Goal: Information Seeking & Learning: Learn about a topic

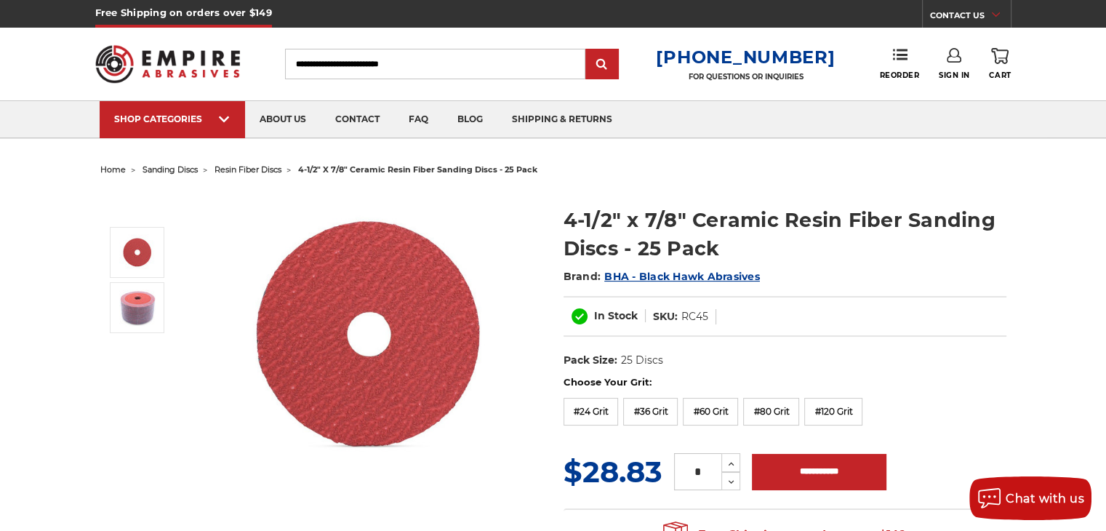
click at [171, 169] on span "sanding discs" at bounding box center [170, 169] width 55 height 10
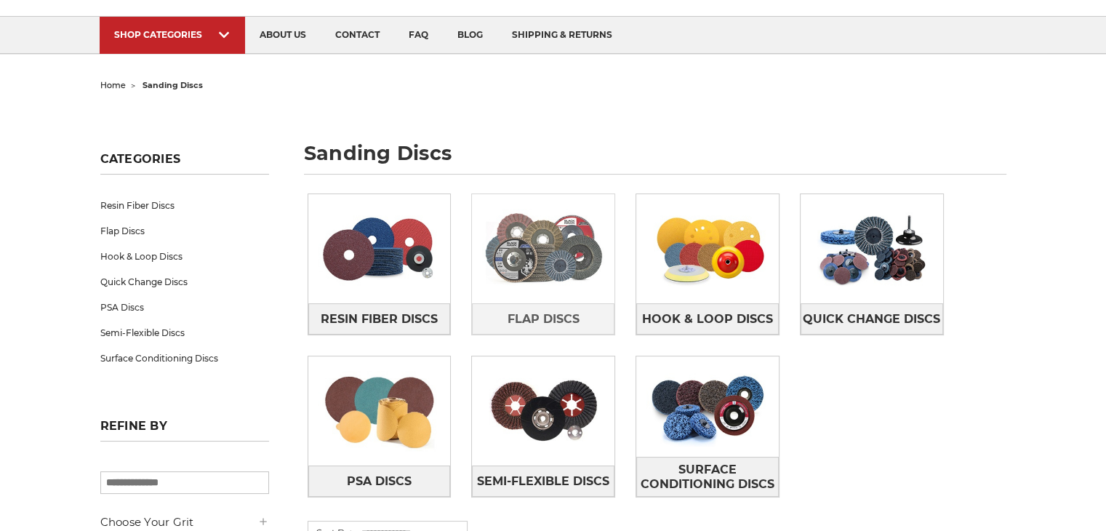
scroll to position [193, 0]
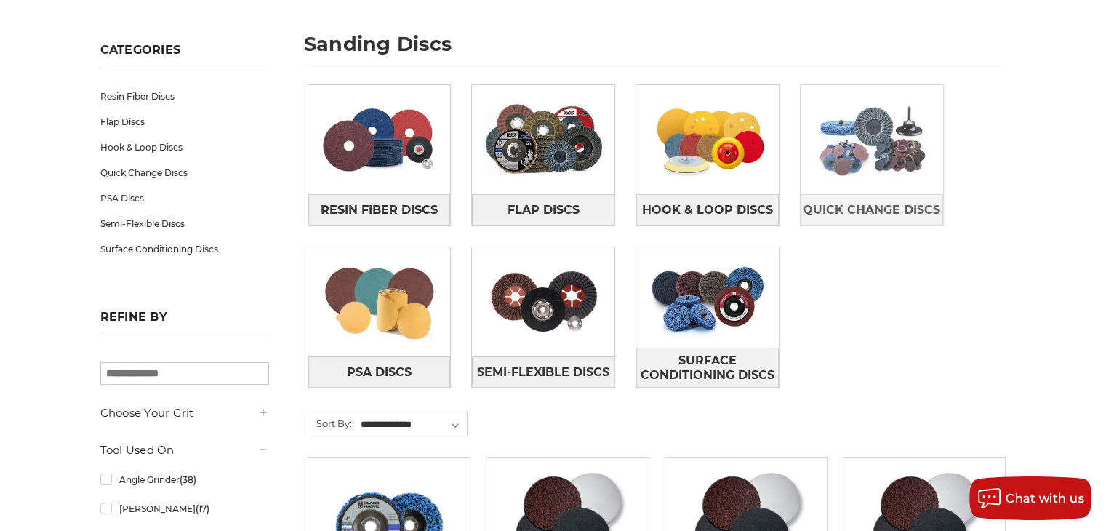
click at [885, 144] on img at bounding box center [872, 139] width 143 height 100
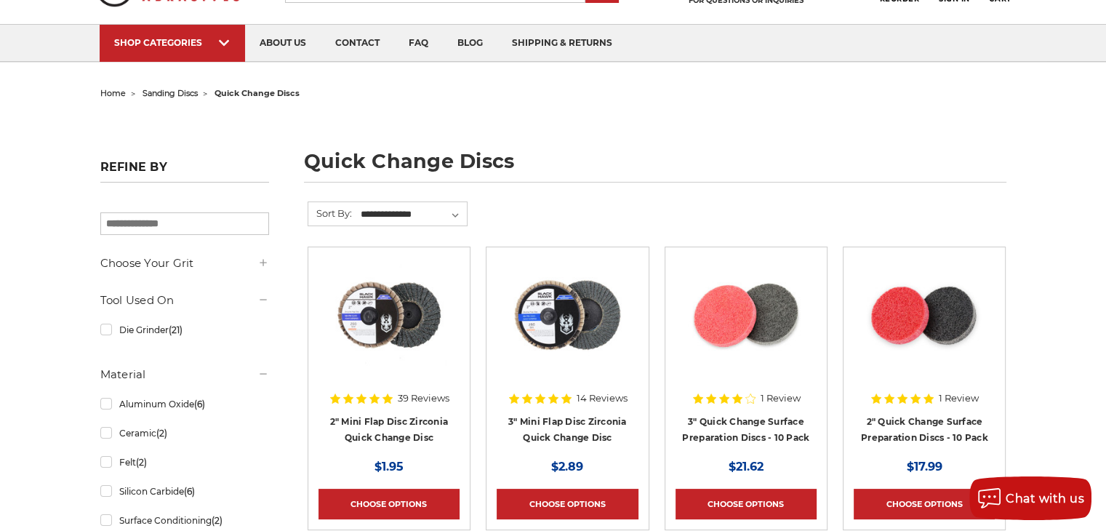
scroll to position [193, 0]
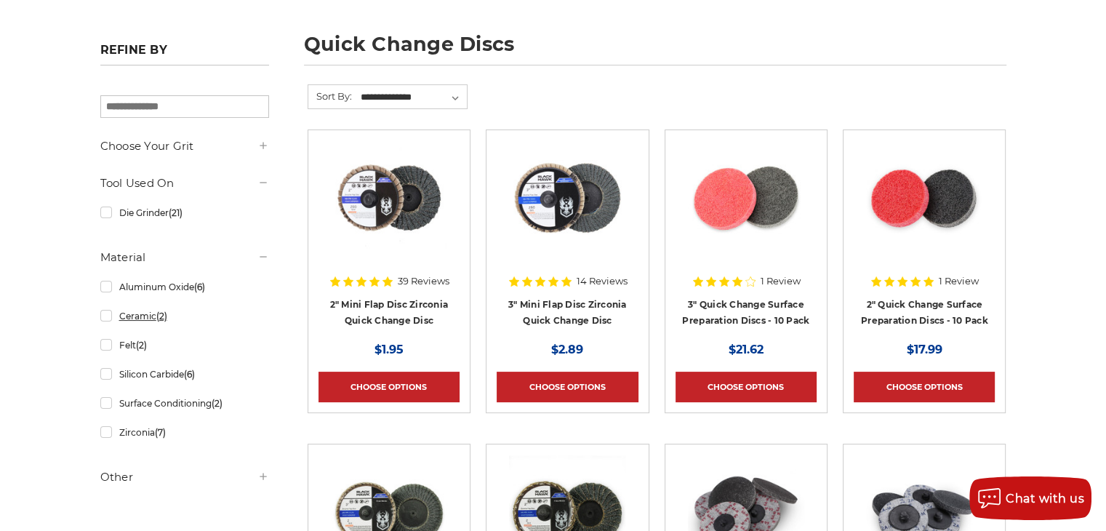
click at [130, 308] on link "Ceramic (2)" at bounding box center [184, 315] width 169 height 25
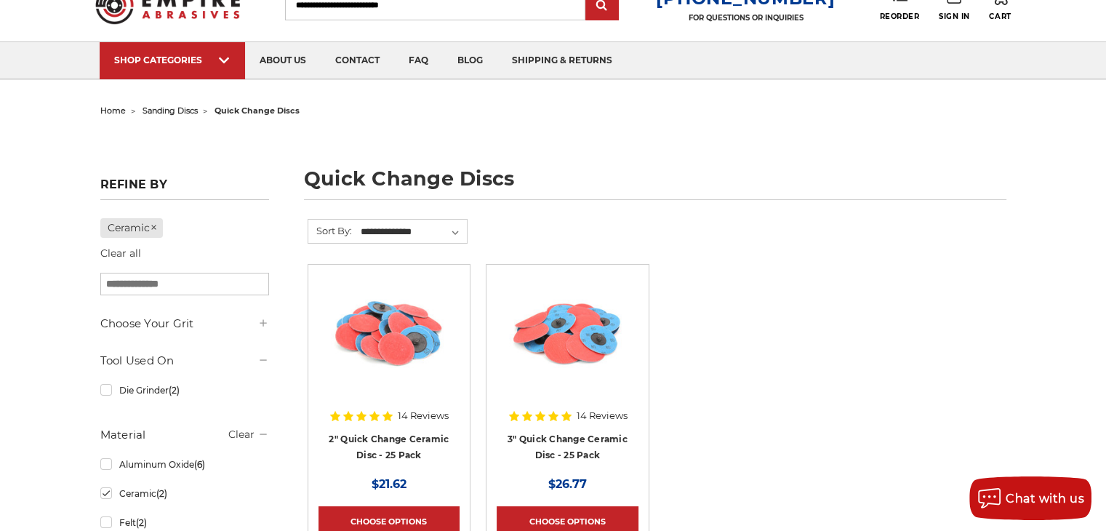
scroll to position [194, 0]
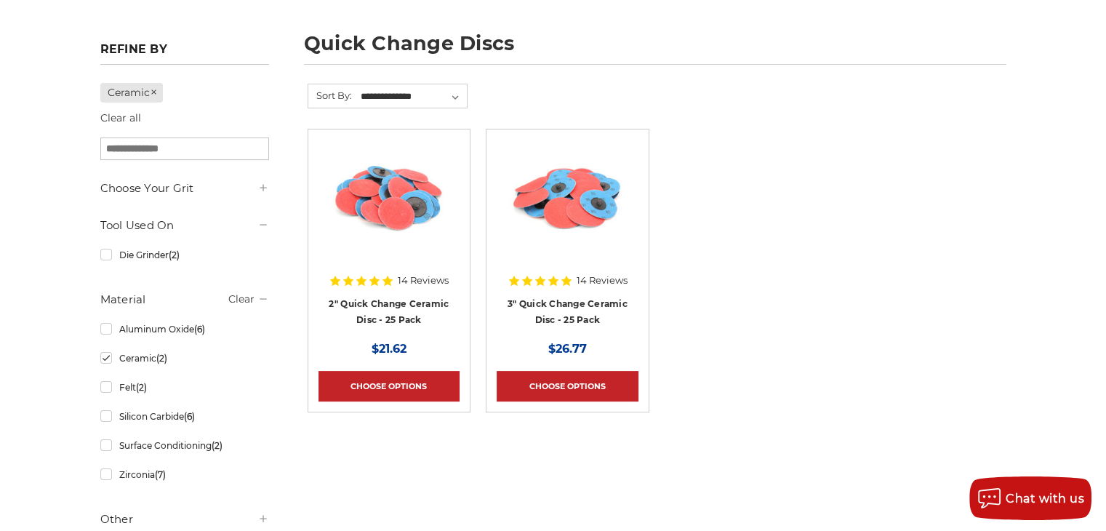
click at [401, 251] on img at bounding box center [389, 198] width 116 height 116
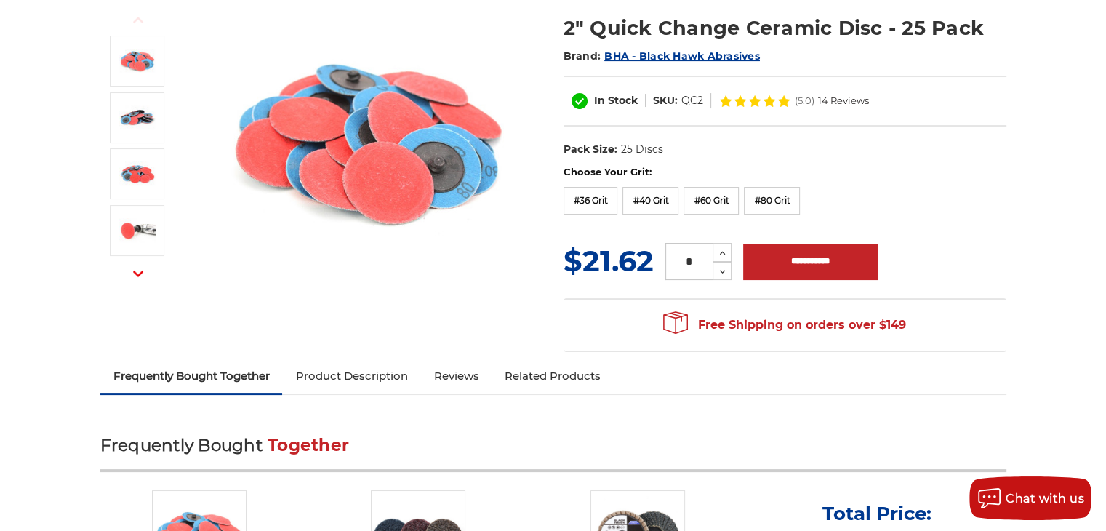
scroll to position [193, 0]
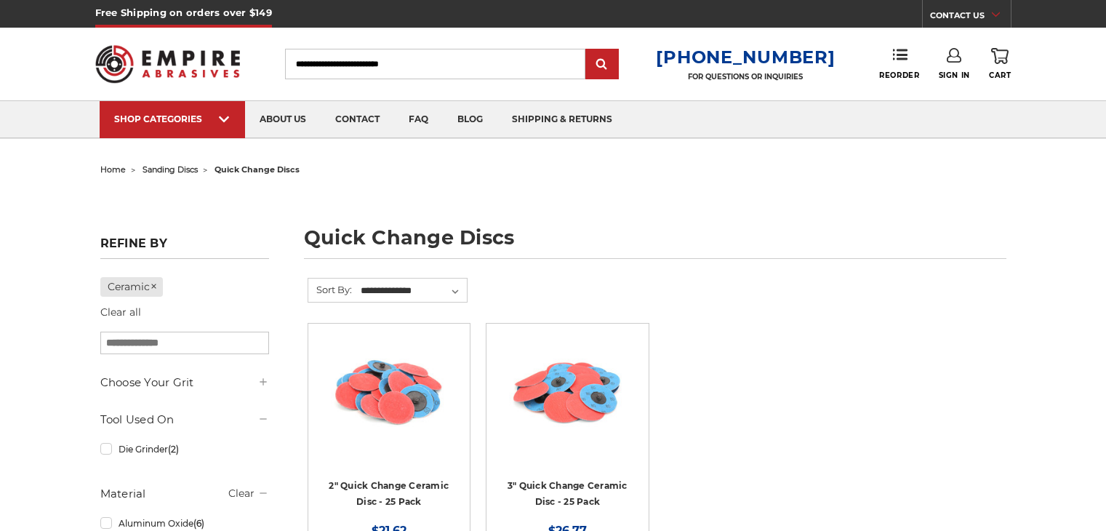
scroll to position [194, 0]
